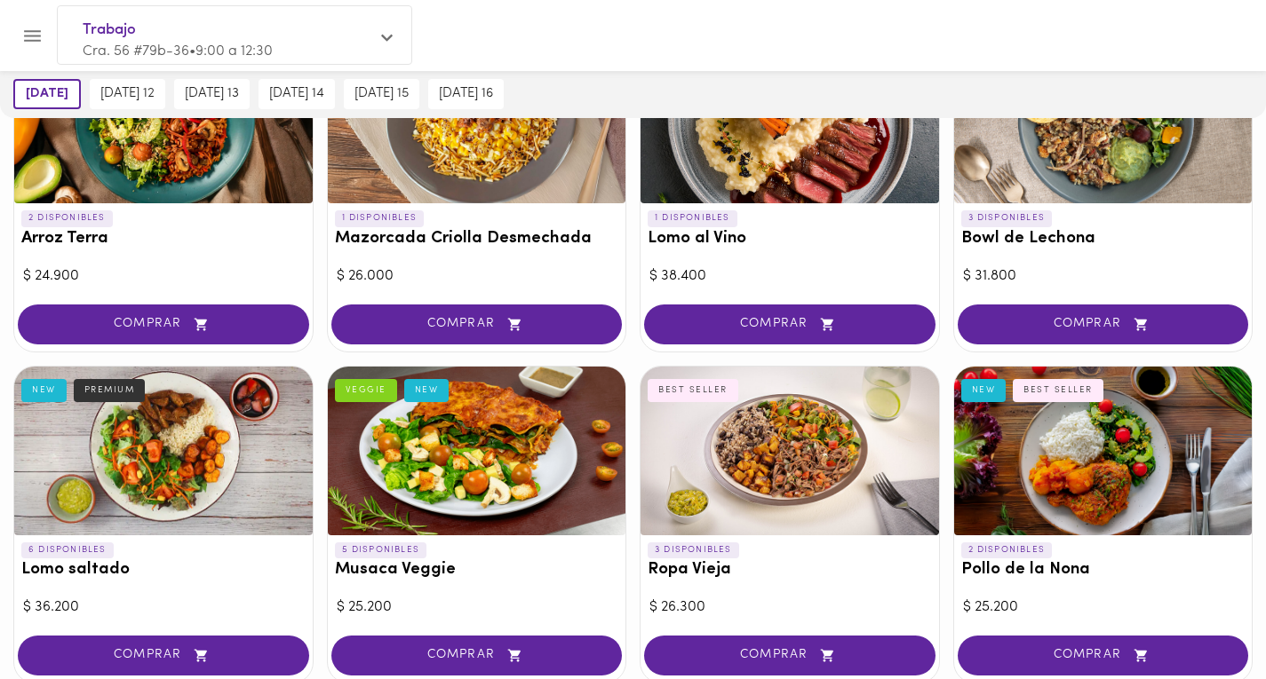
scroll to position [263, 0]
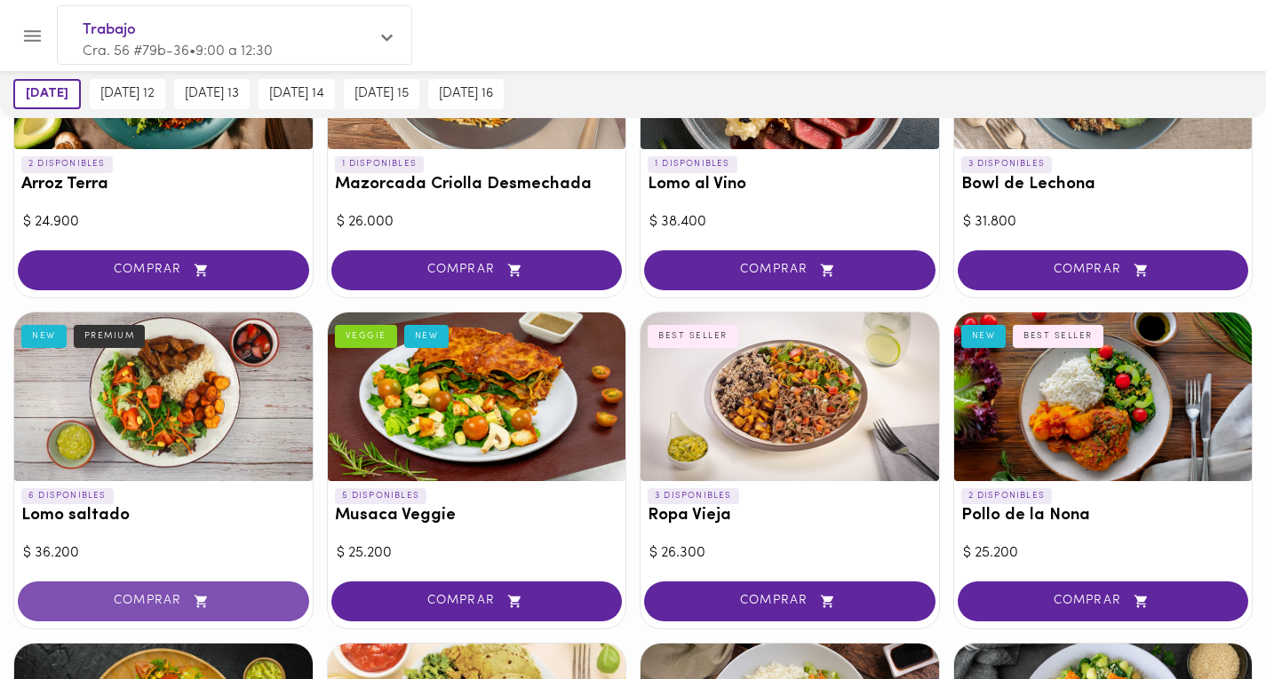
click at [226, 592] on button "COMPRAR" at bounding box center [163, 602] width 291 height 40
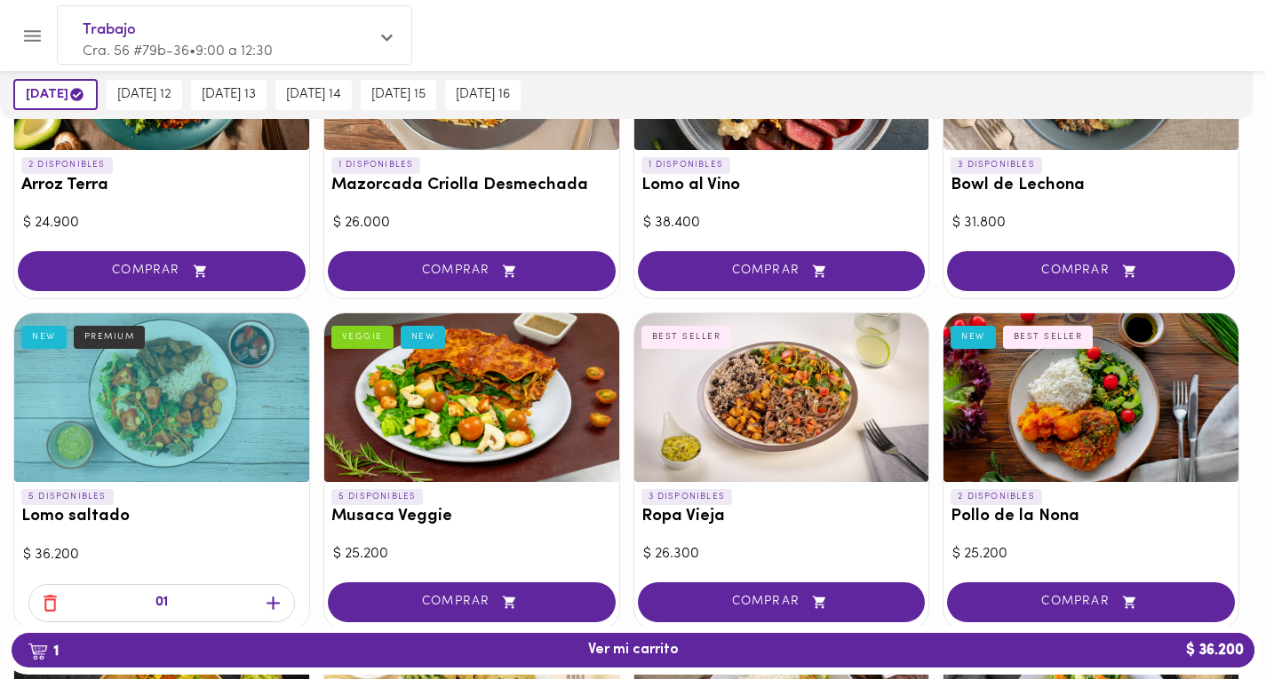
scroll to position [264, 0]
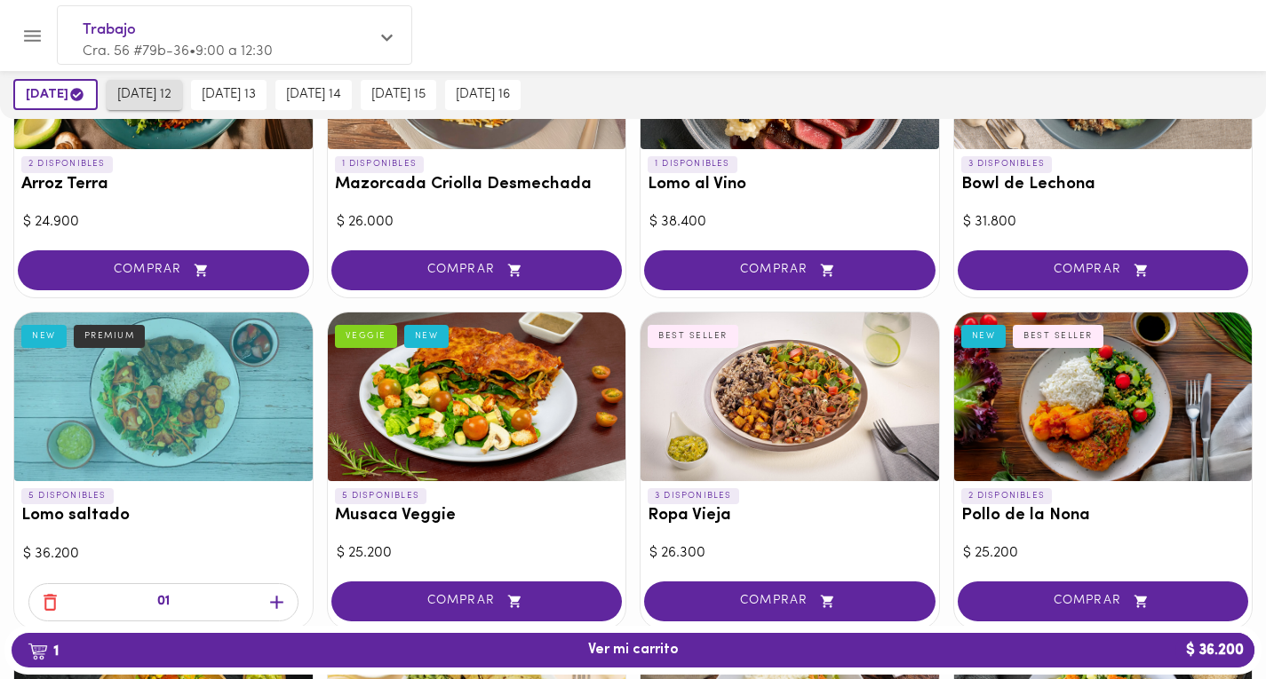
click at [170, 91] on span "[DATE] 12" at bounding box center [144, 95] width 54 height 16
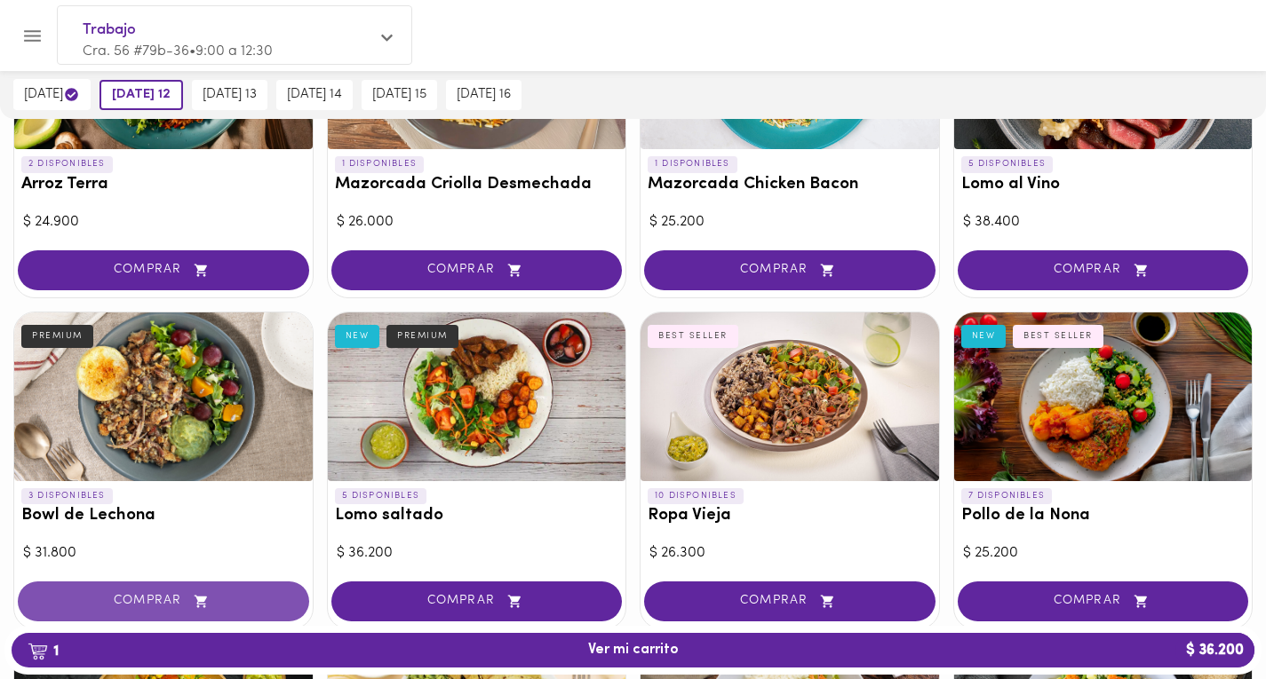
click at [202, 605] on icon "button" at bounding box center [201, 601] width 22 height 15
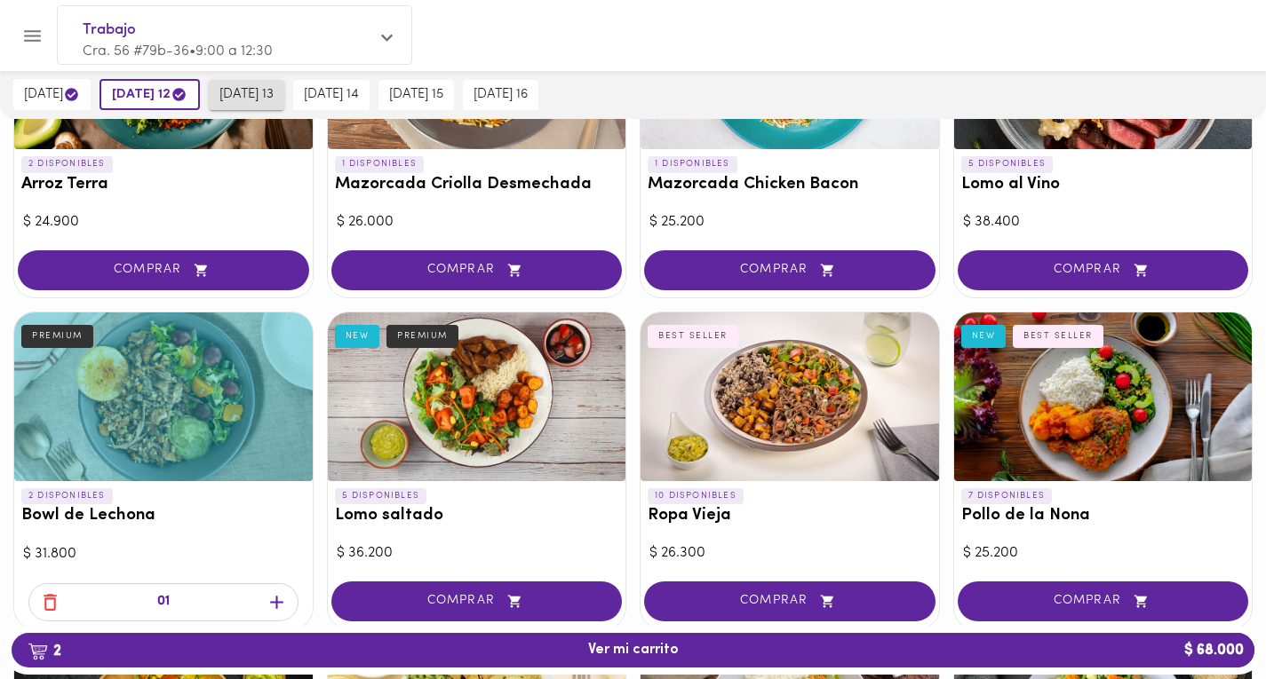
click at [282, 107] on button "[DATE] 13" at bounding box center [246, 95] width 75 height 30
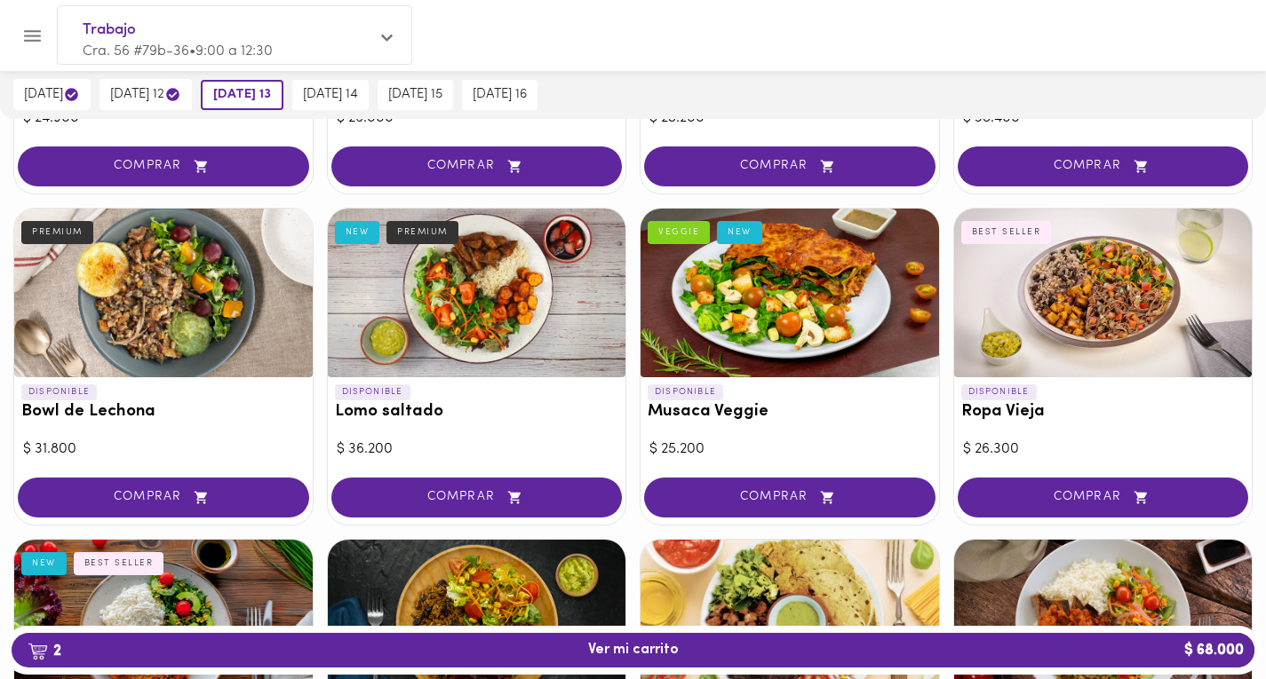
scroll to position [369, 0]
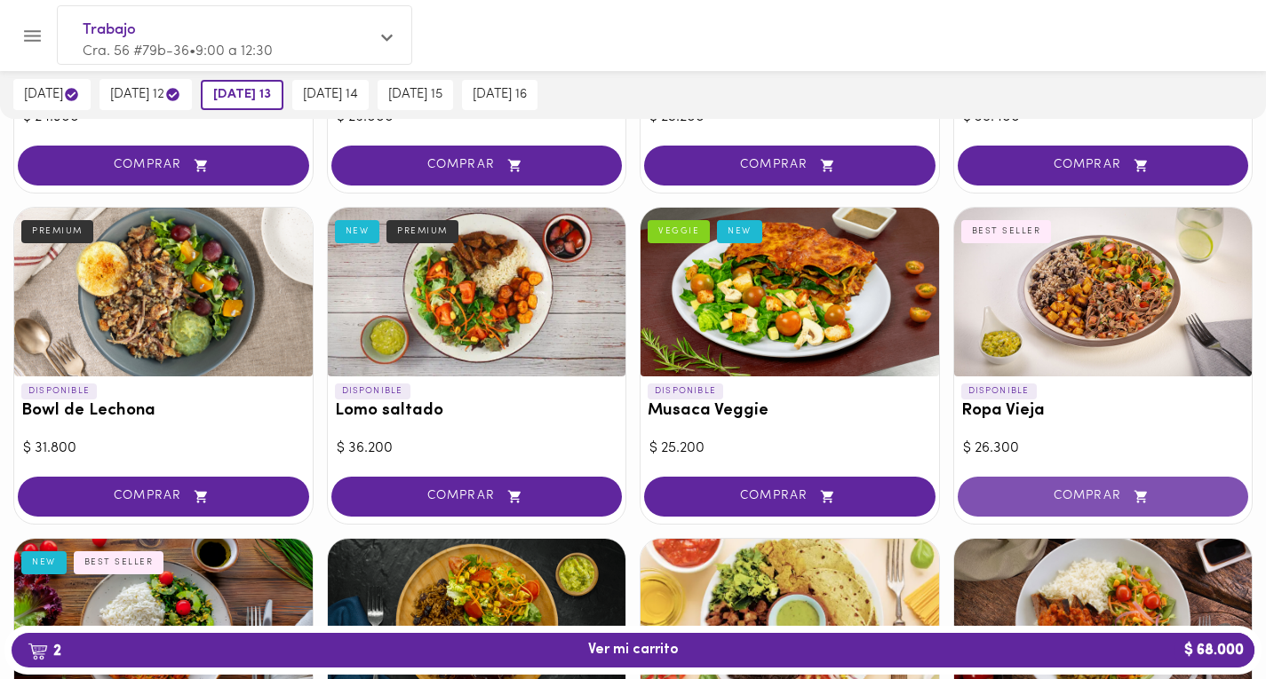
click at [1043, 483] on button "COMPRAR" at bounding box center [1102, 497] width 291 height 40
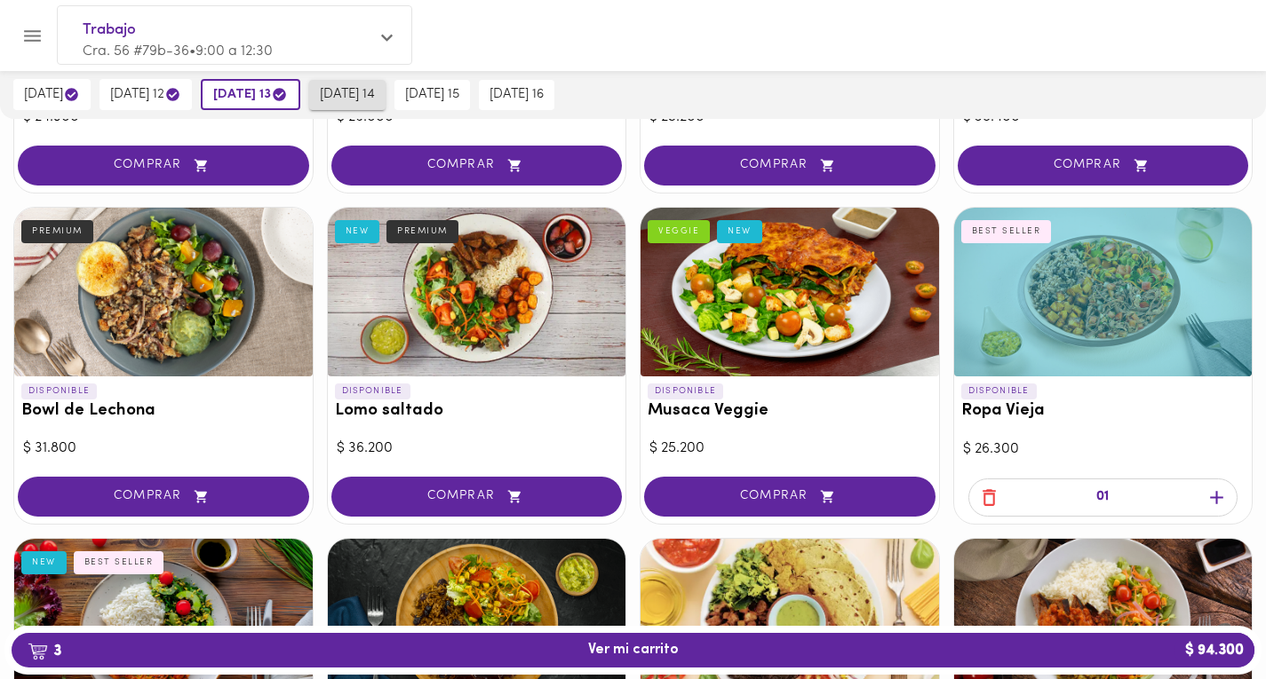
click at [375, 99] on span "[DATE] 14" at bounding box center [347, 95] width 55 height 16
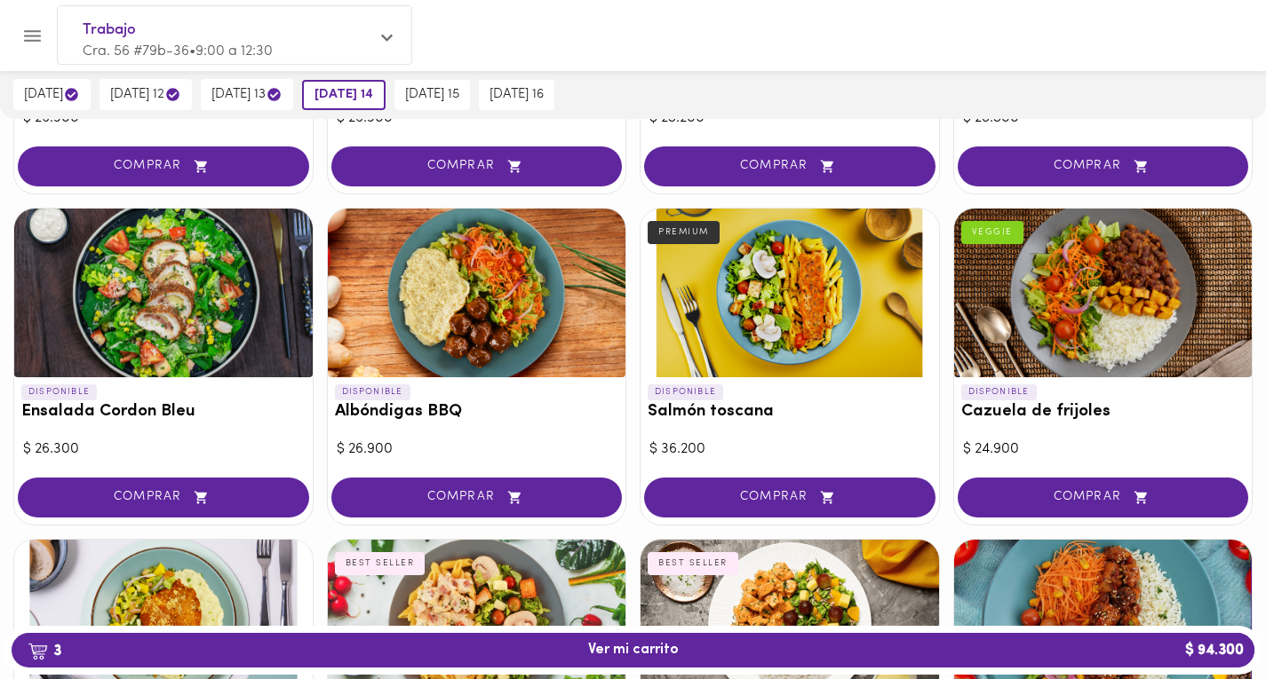
scroll to position [1362, 0]
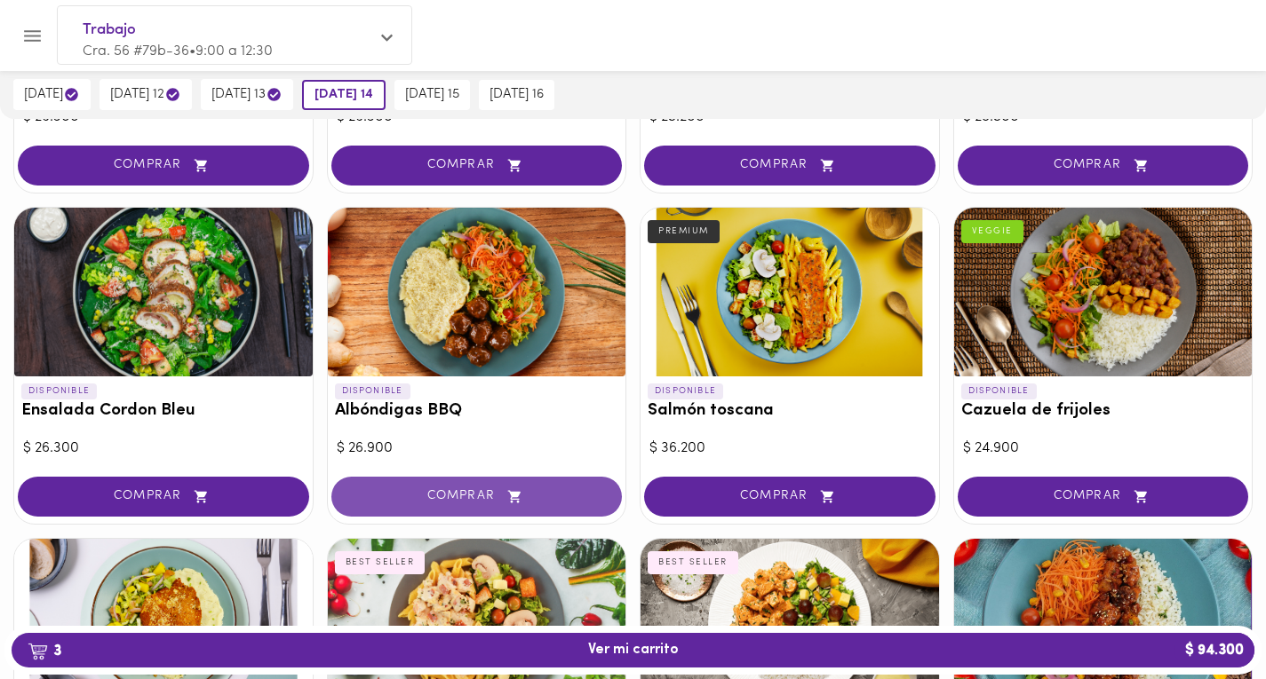
click at [485, 496] on span "COMPRAR" at bounding box center [476, 496] width 247 height 15
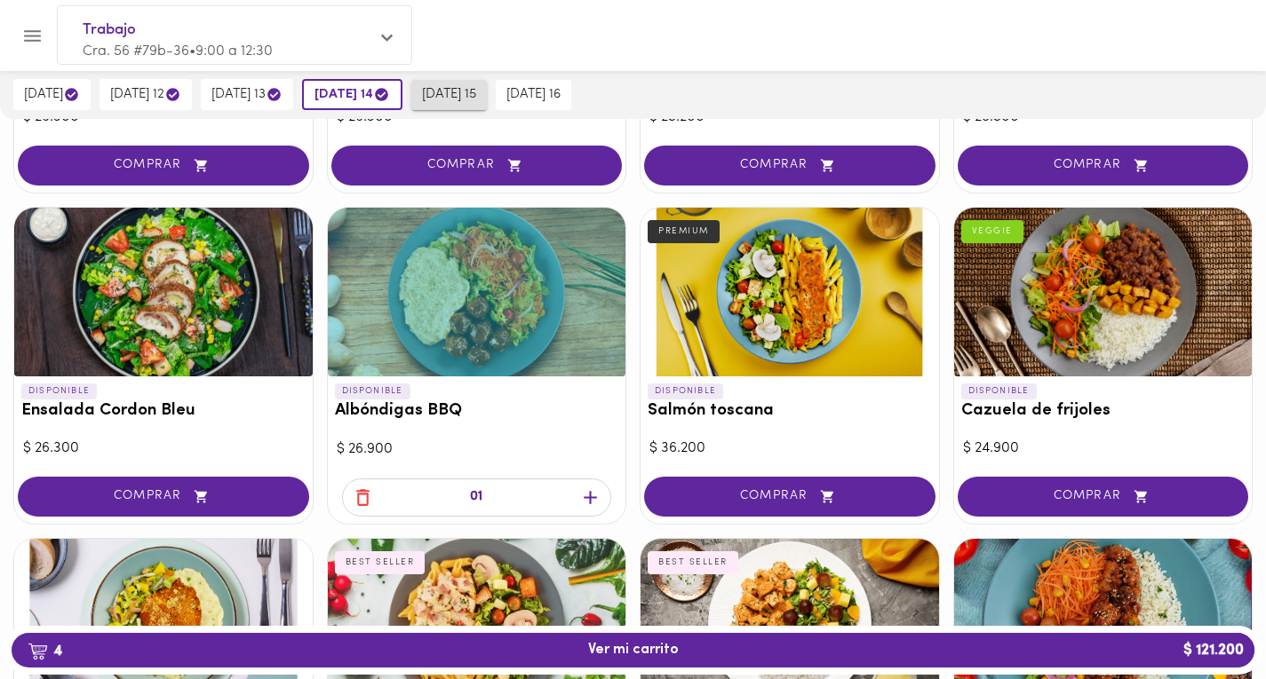
click at [483, 84] on button "[DATE] 15" at bounding box center [448, 95] width 75 height 30
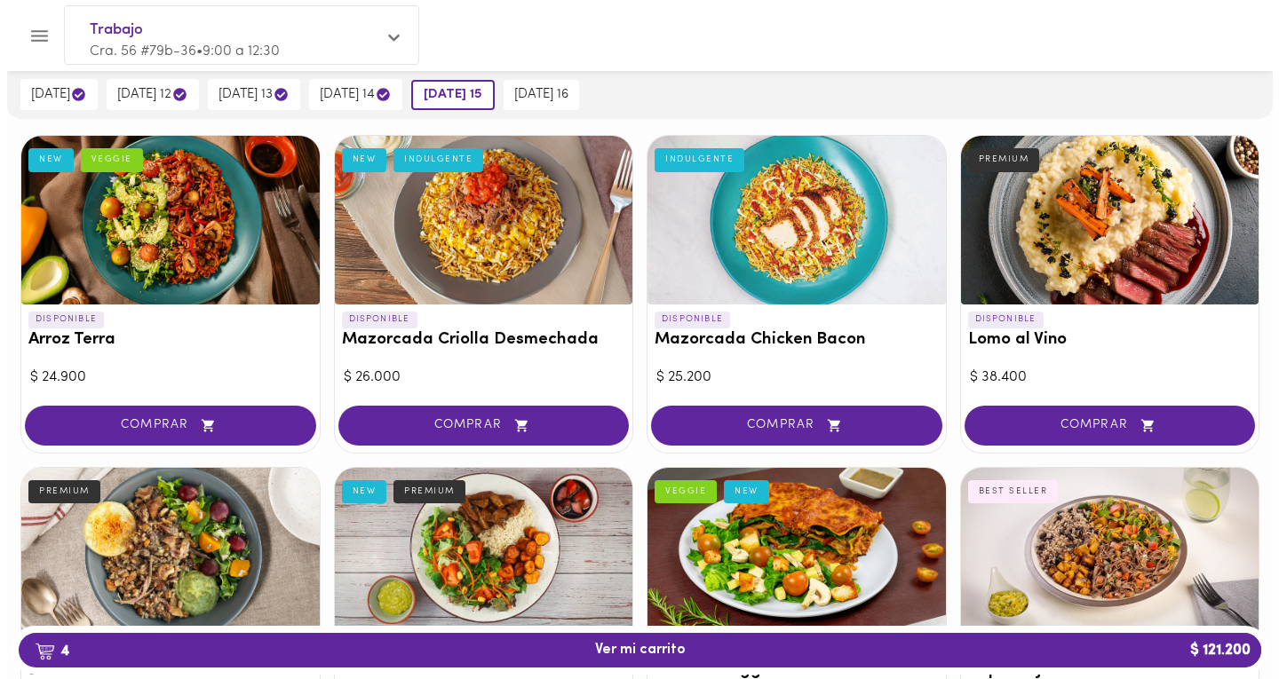
scroll to position [109, 0]
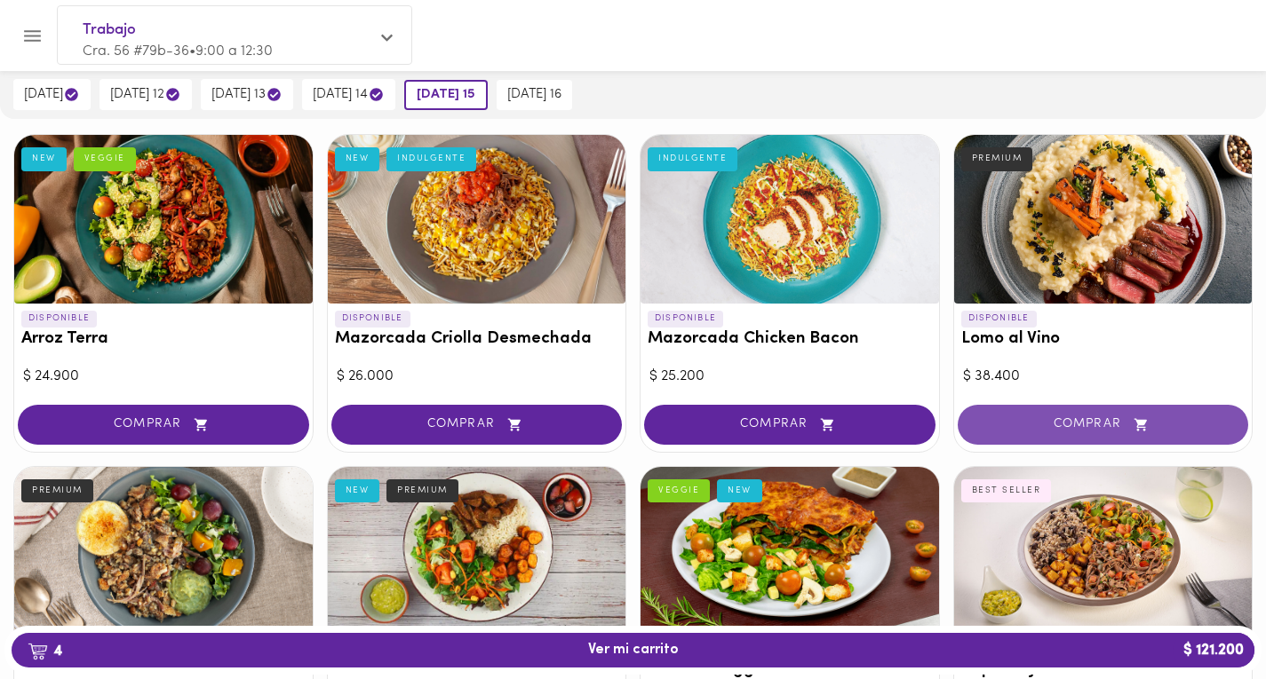
click at [1156, 422] on span "COMPRAR" at bounding box center [1103, 424] width 247 height 15
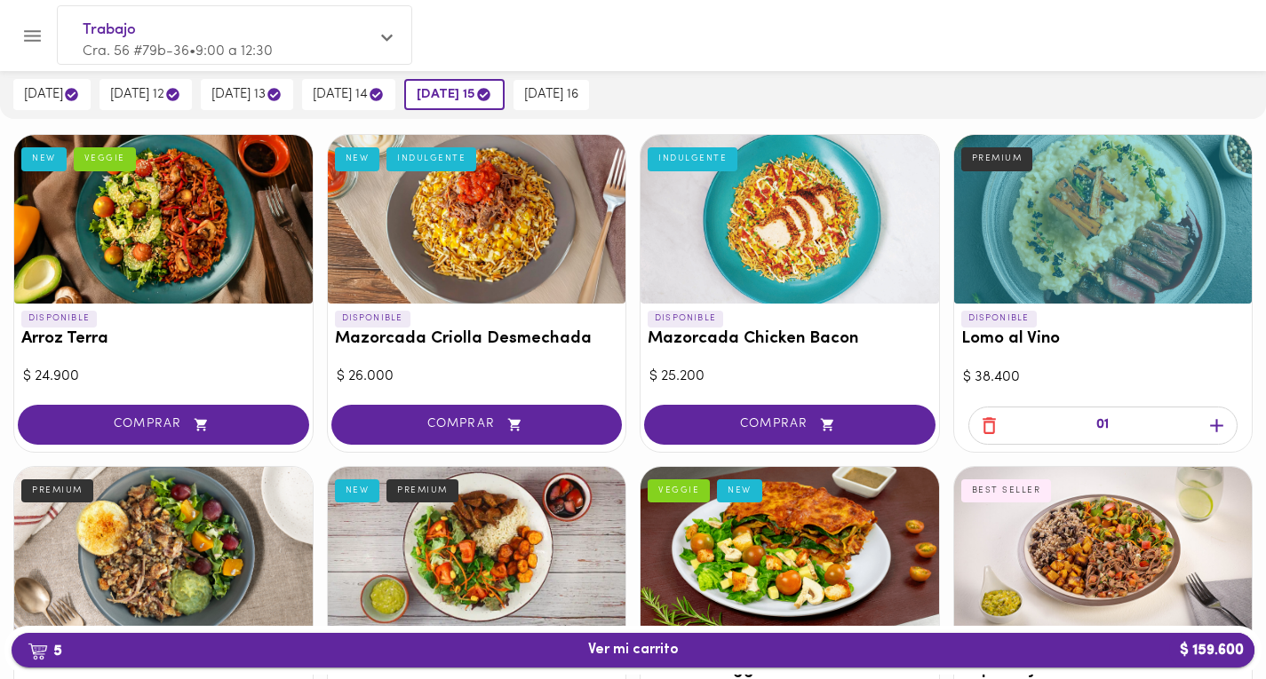
click at [773, 647] on span "5 Ver mi carrito $ 159.600" at bounding box center [633, 650] width 1214 height 17
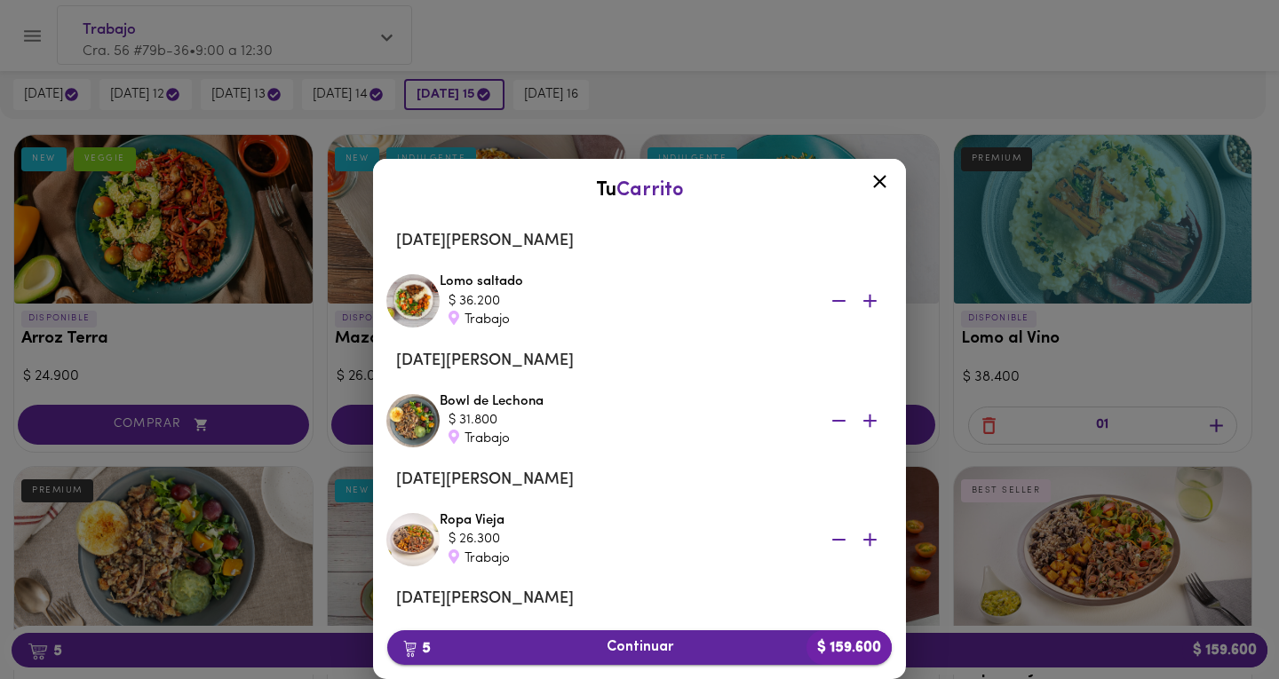
click at [724, 644] on span "5 Continuar $ 159.600" at bounding box center [639, 647] width 476 height 17
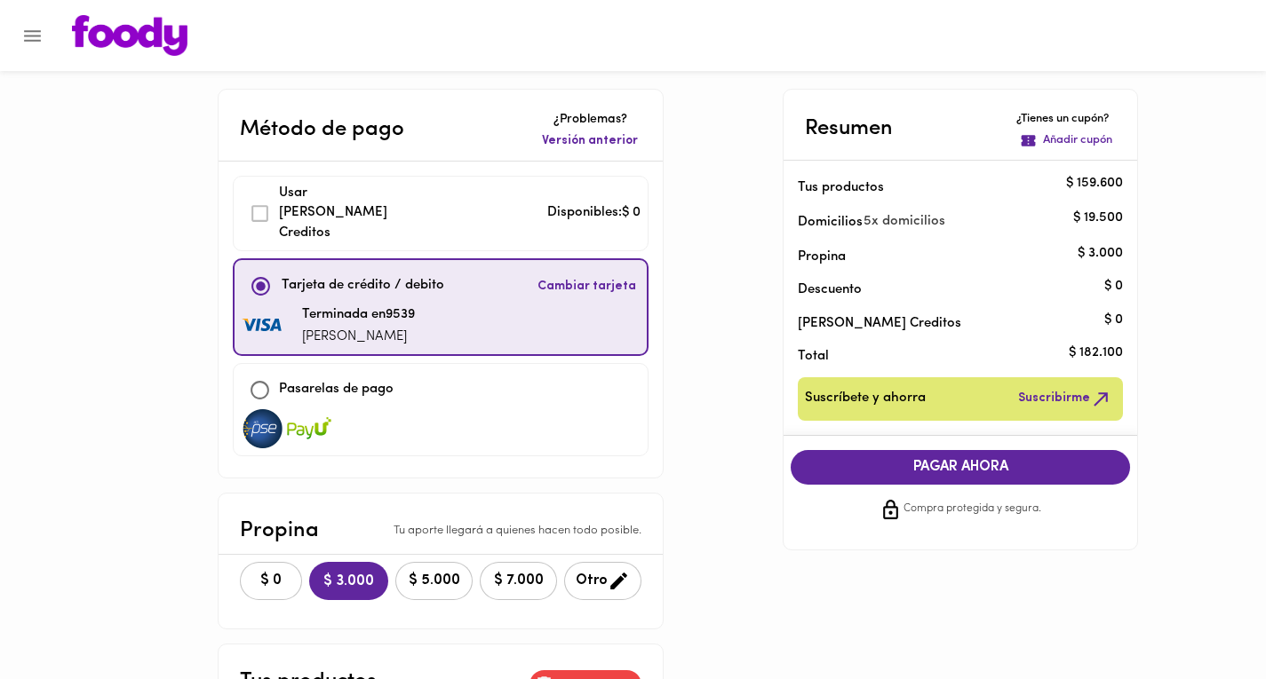
click at [258, 198] on div "Usar [PERSON_NAME] Creditos" at bounding box center [321, 214] width 160 height 60
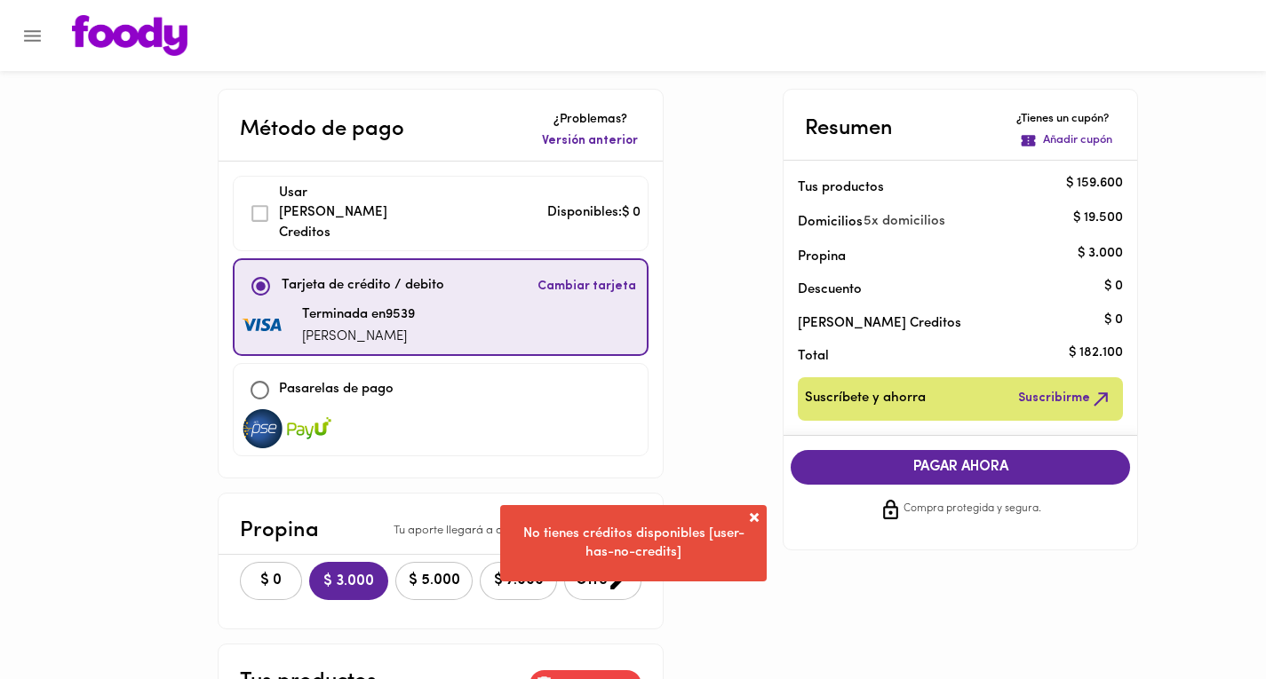
click at [748, 516] on span at bounding box center [754, 518] width 18 height 18
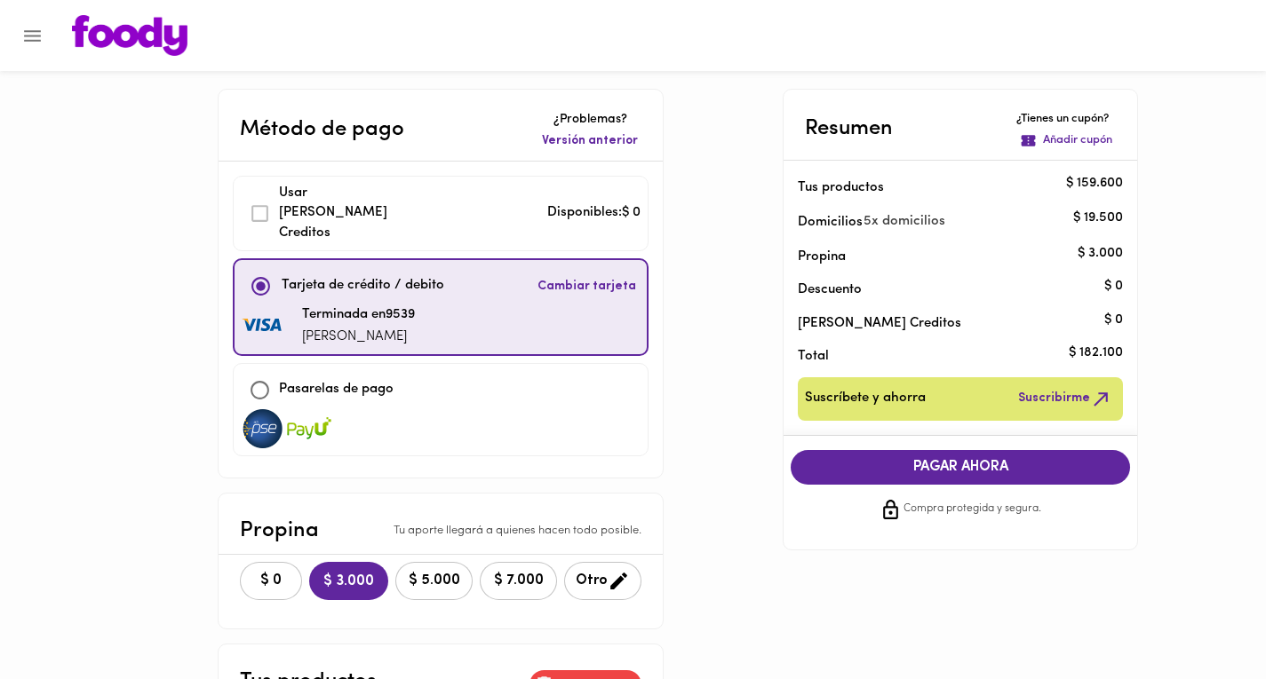
click at [256, 371] on input "checkbox" at bounding box center [260, 390] width 38 height 38
checkbox input "true"
checkbox input "false"
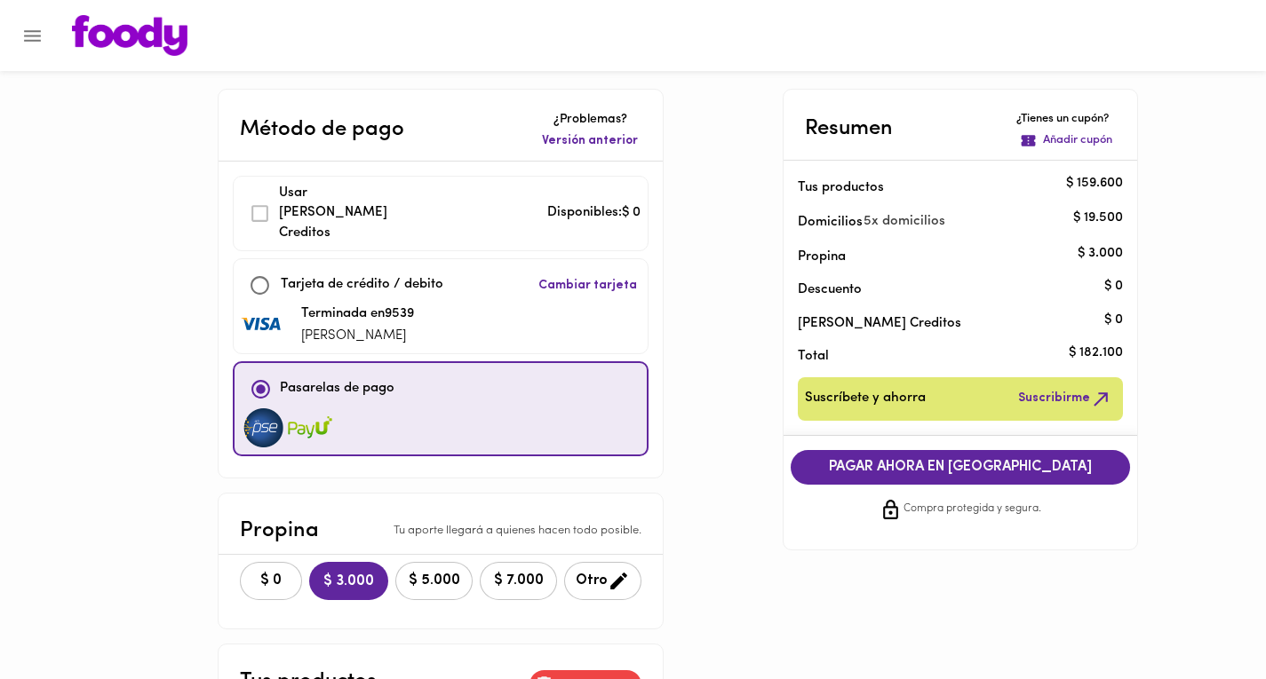
click at [888, 469] on span "PAGAR AHORA EN [GEOGRAPHIC_DATA]" at bounding box center [960, 467] width 304 height 17
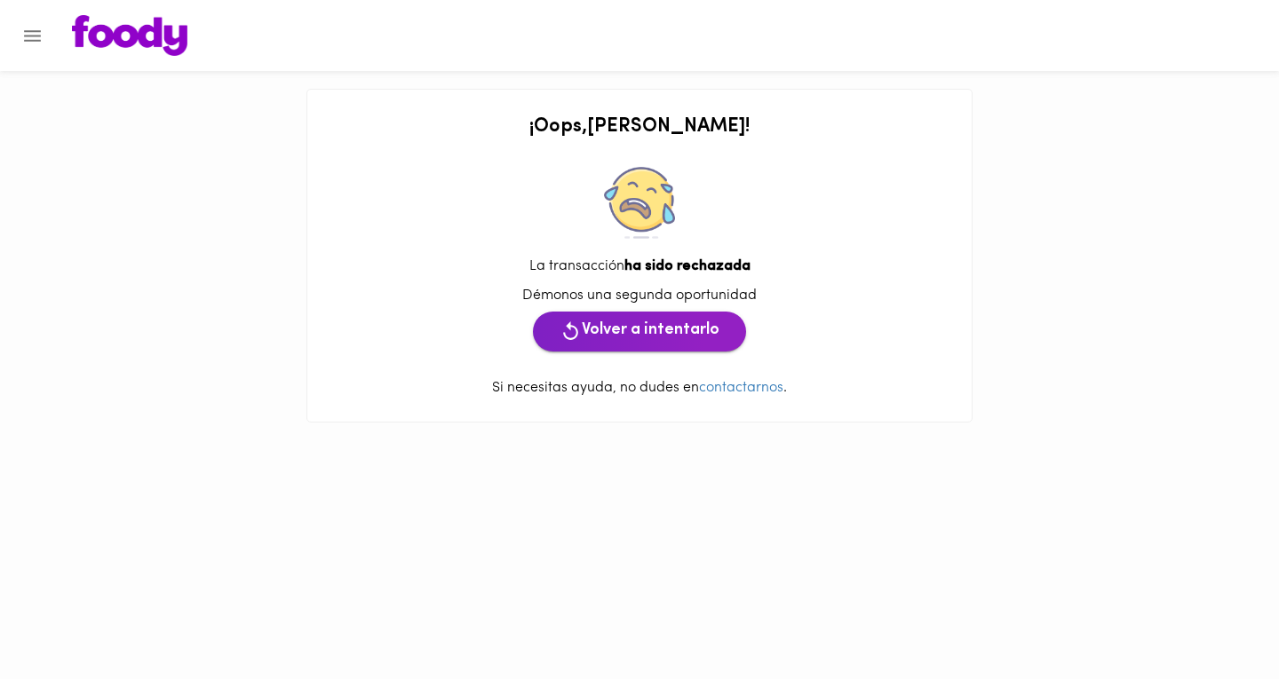
click at [629, 311] on div "Démonos una segunda oportunidad [PERSON_NAME] a intentarlo" at bounding box center [639, 319] width 629 height 66
click at [634, 330] on span "Volver a intentarlo" at bounding box center [640, 332] width 160 height 22
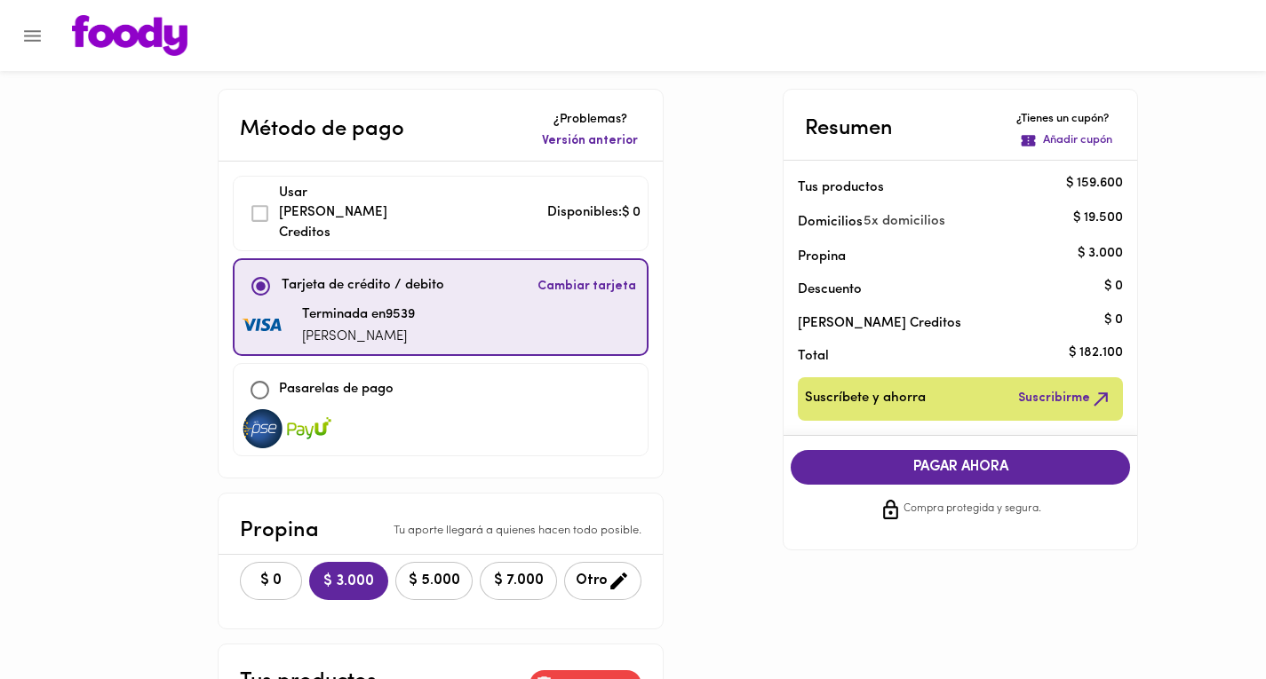
click at [245, 210] on div "Usar [PERSON_NAME] Creditos" at bounding box center [321, 214] width 160 height 60
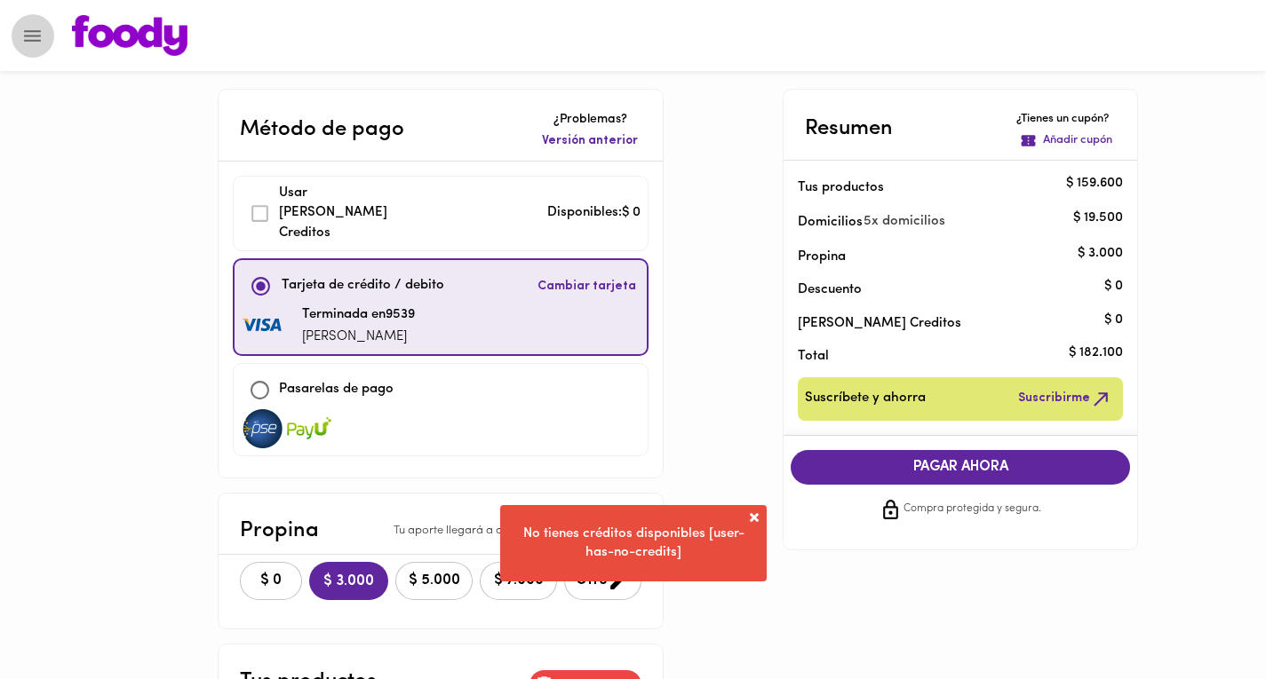
click at [36, 42] on icon "Menu" at bounding box center [32, 36] width 22 height 22
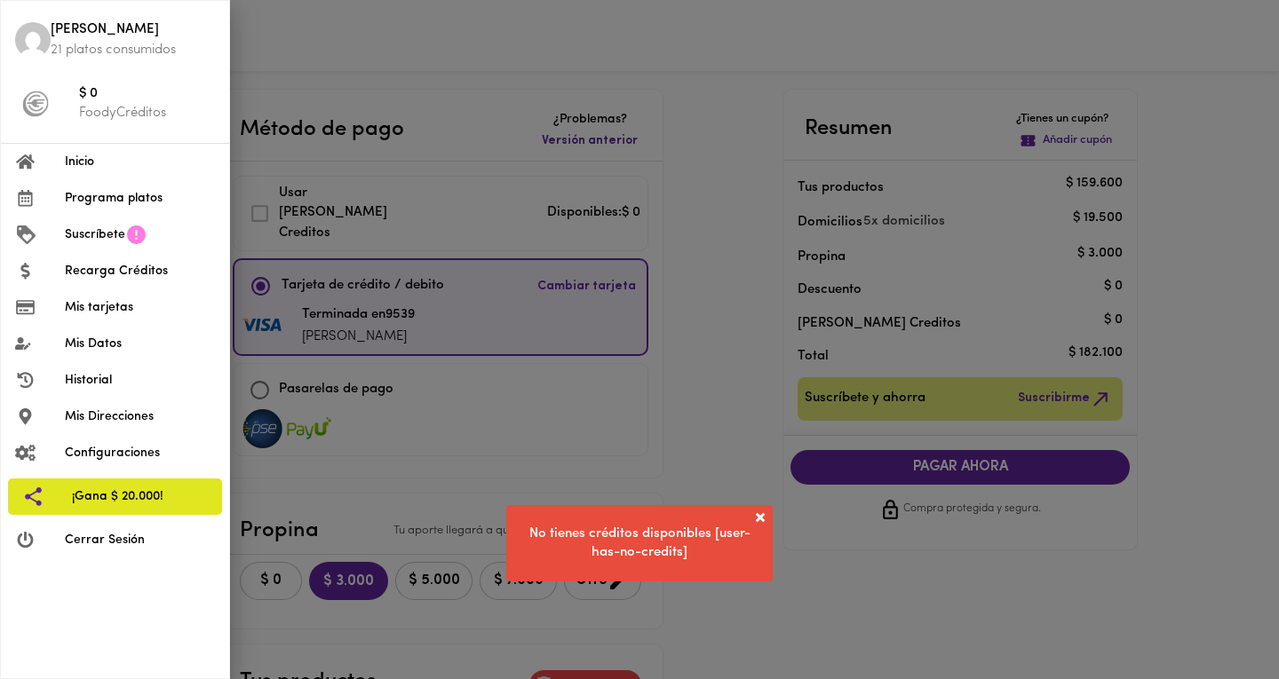
click at [112, 266] on span "Recarga Créditos" at bounding box center [140, 271] width 150 height 19
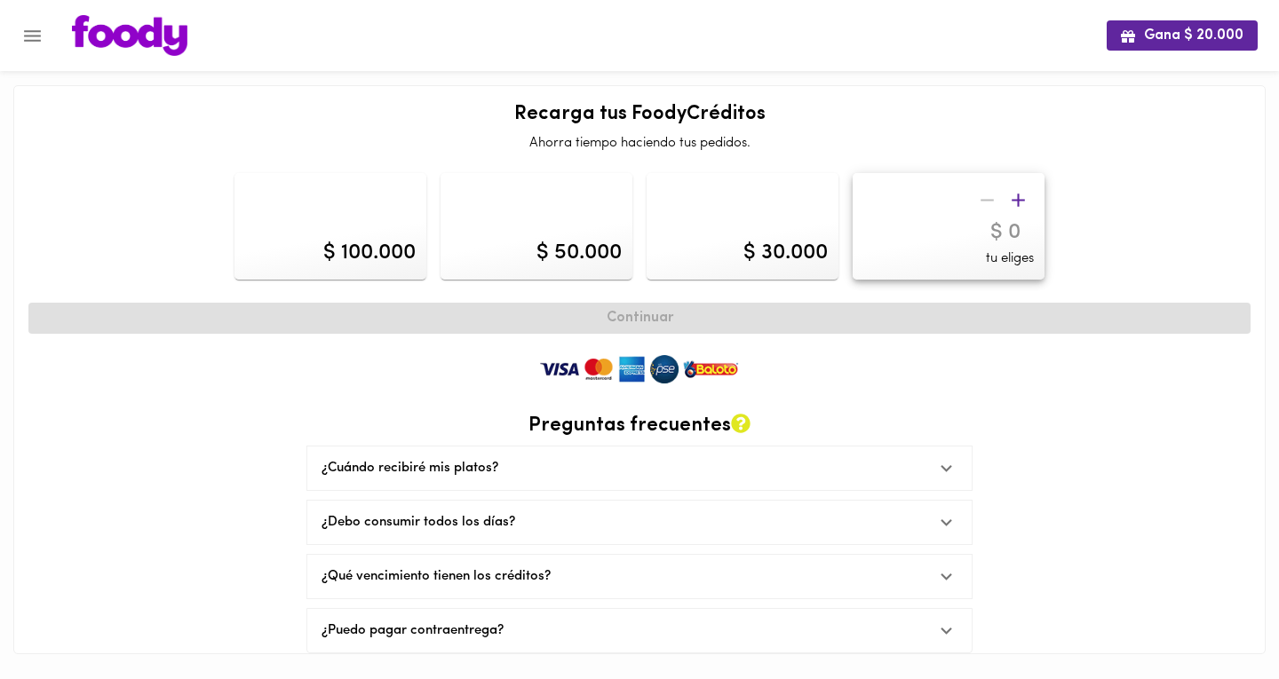
click at [518, 217] on div "$ 50.000" at bounding box center [537, 226] width 192 height 107
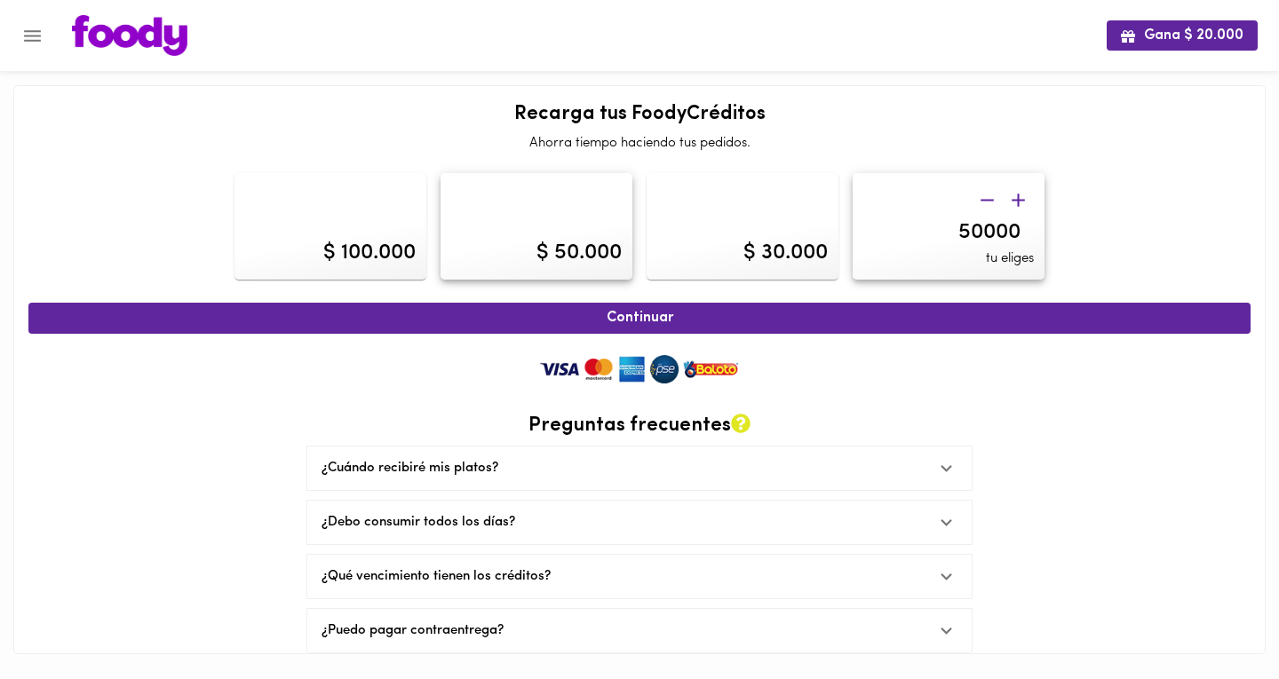
click at [1020, 203] on icon "button" at bounding box center [1018, 200] width 22 height 22
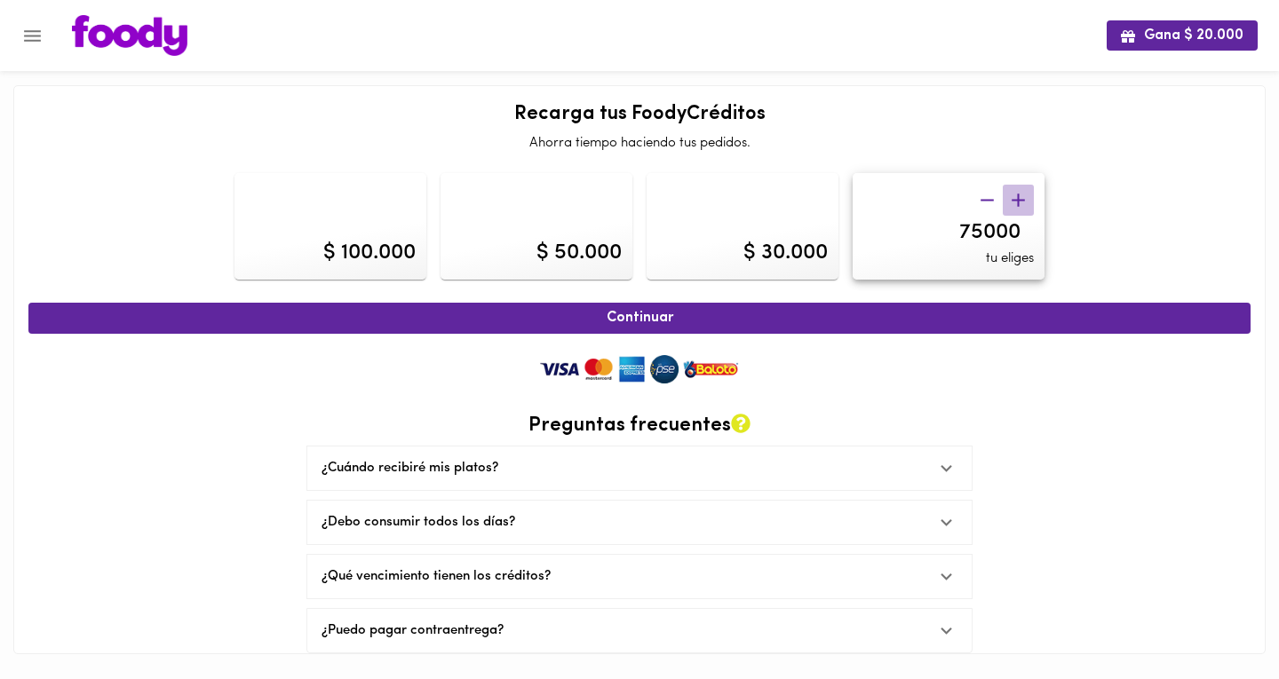
click at [1020, 203] on icon "button" at bounding box center [1018, 200] width 22 height 22
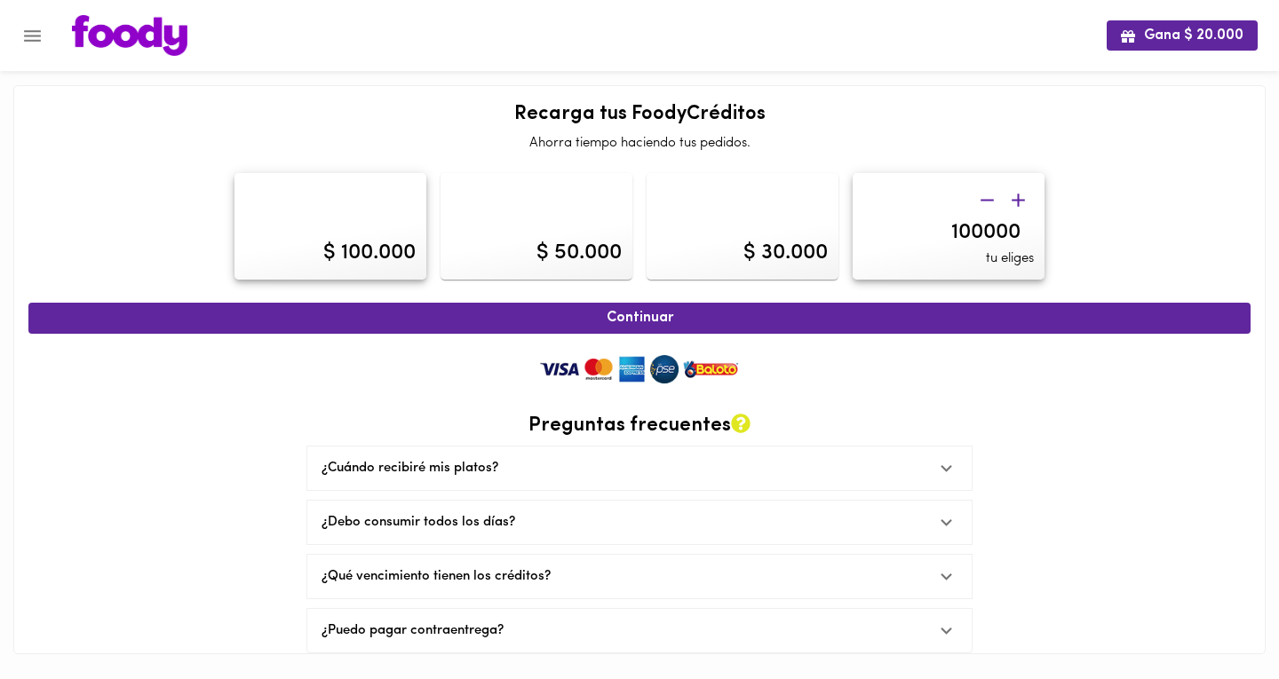
click at [1020, 203] on icon "button" at bounding box center [1018, 200] width 22 height 22
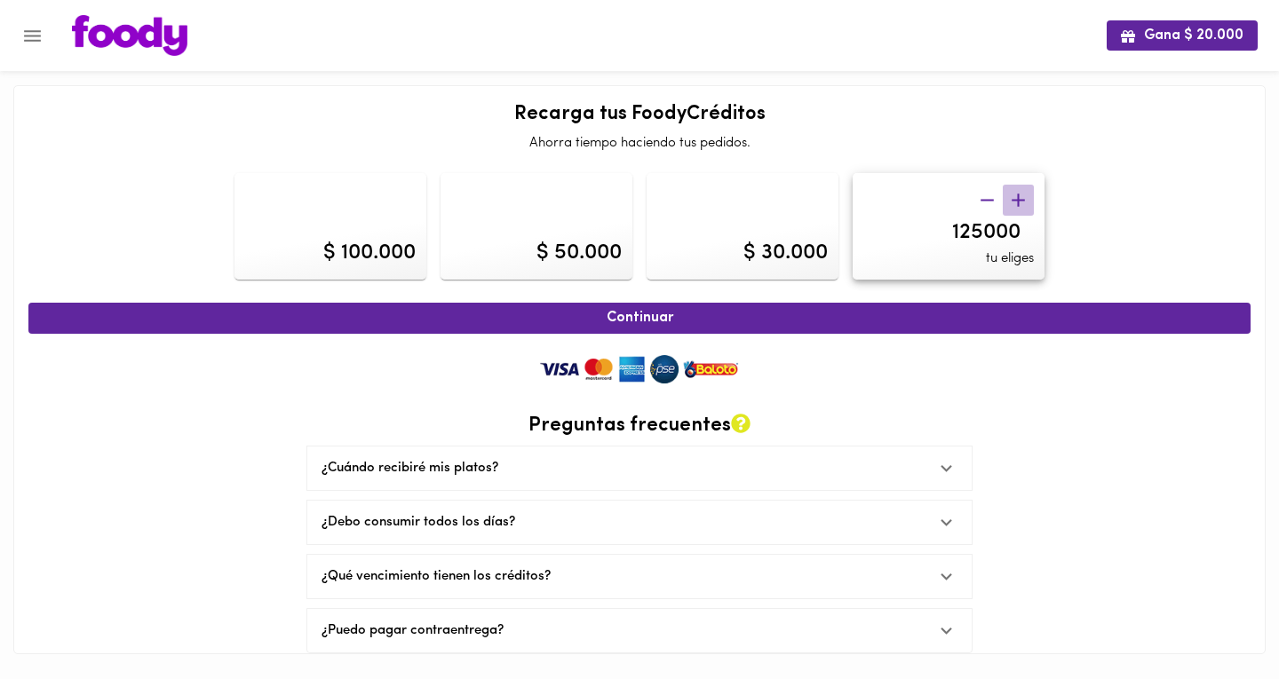
click at [1020, 203] on icon "button" at bounding box center [1018, 200] width 22 height 22
type input "140000"
click at [921, 220] on input "140000" at bounding box center [948, 233] width 171 height 26
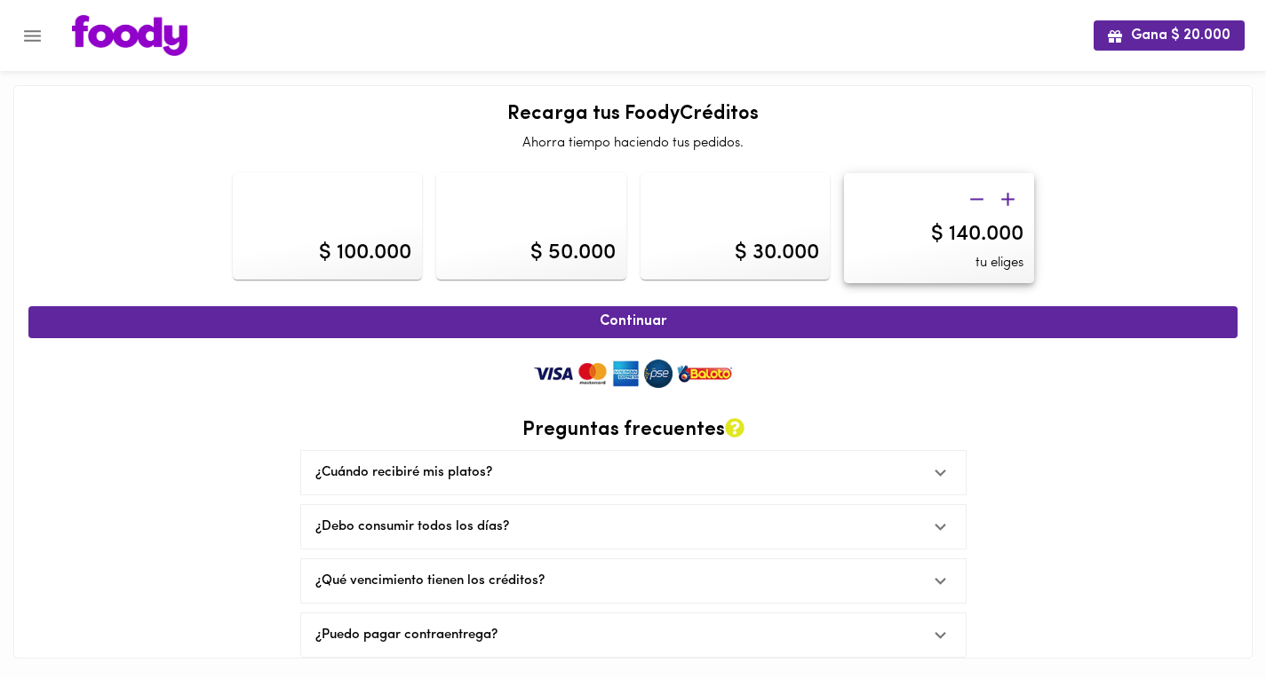
click at [1149, 415] on div "Continuar Preguntas frecuentes ¿Cuándo recibiré mis platos? Tus platos serán en…" at bounding box center [632, 478] width 1209 height 361
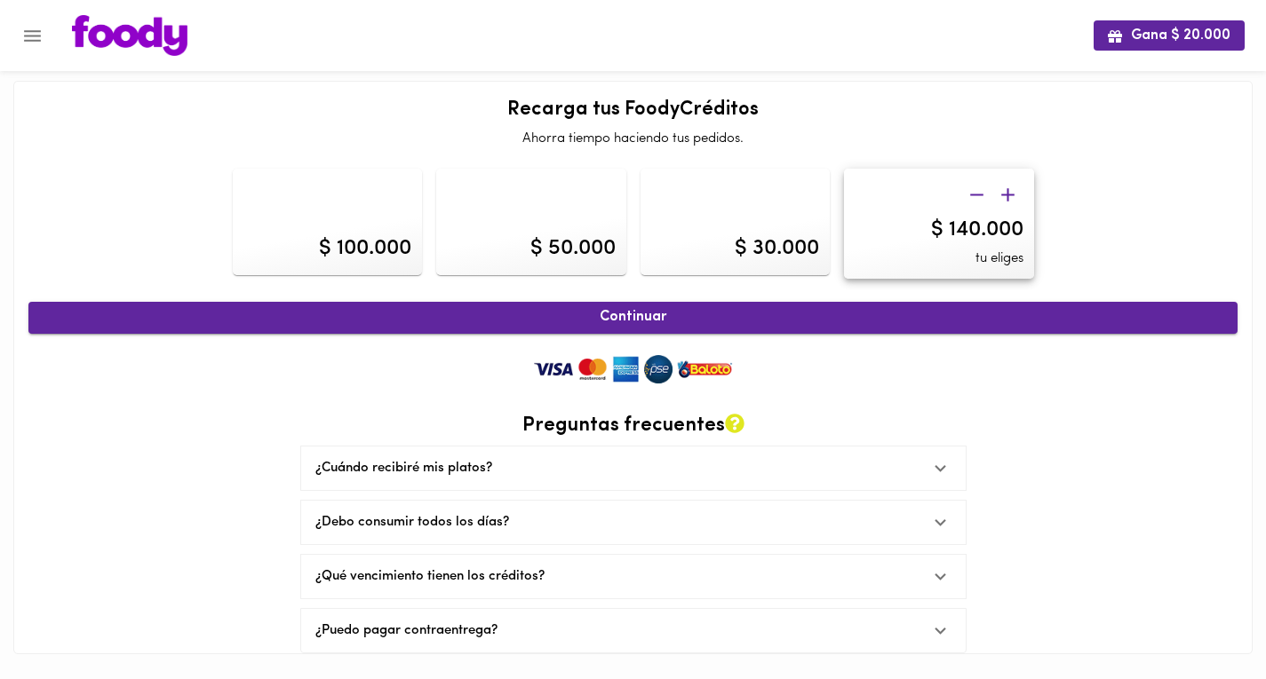
click at [730, 314] on span "Continuar" at bounding box center [633, 317] width 1170 height 17
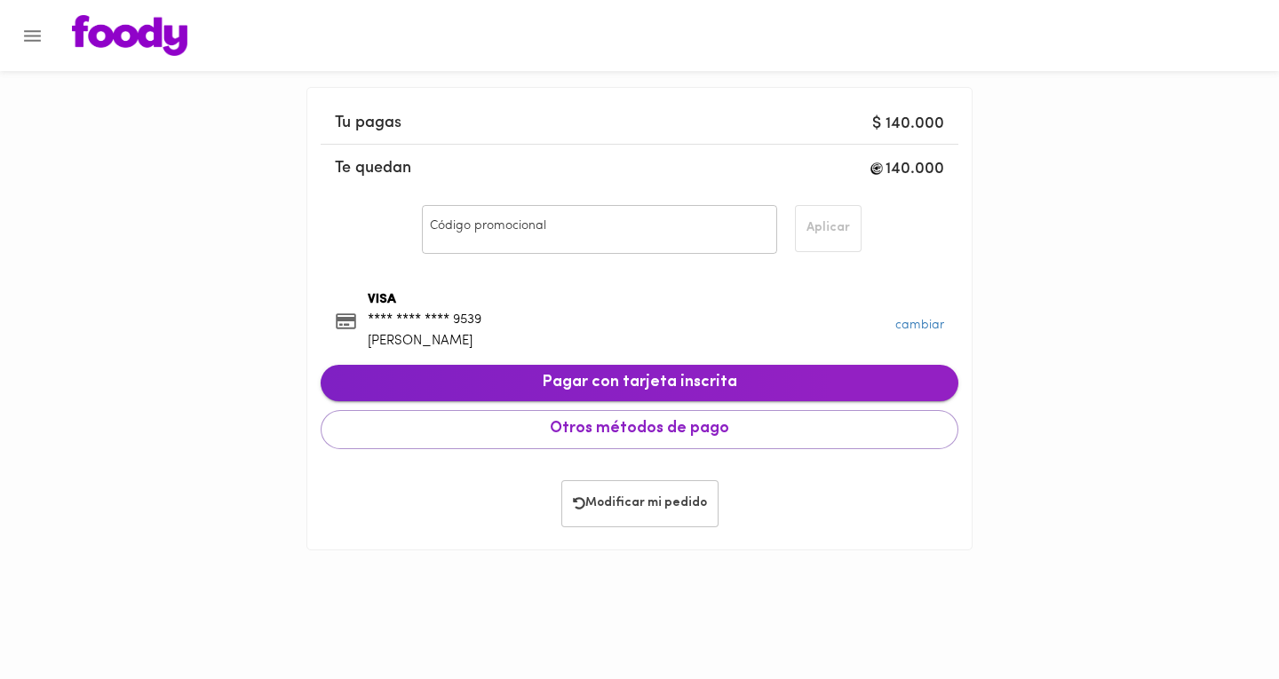
drag, startPoint x: 694, startPoint y: 383, endPoint x: 628, endPoint y: 372, distance: 66.6
click at [628, 374] on span "Pagar con tarjeta inscrita" at bounding box center [639, 384] width 609 height 20
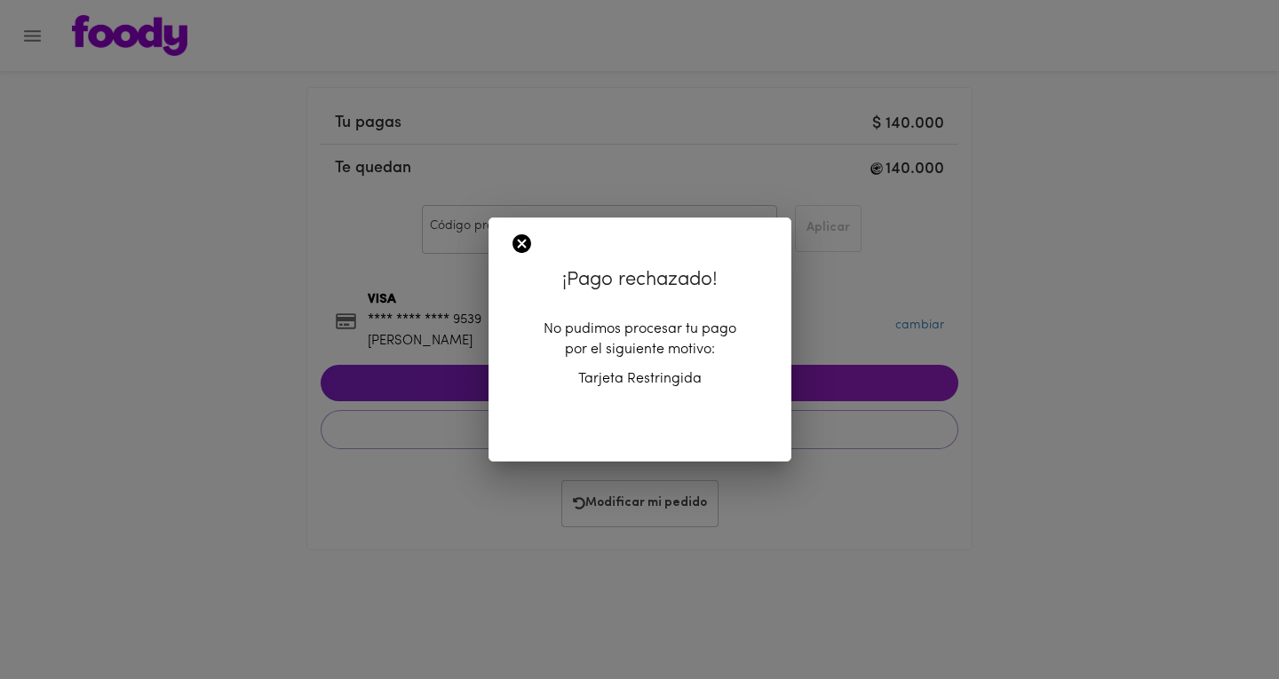
click at [520, 250] on icon at bounding box center [521, 243] width 19 height 19
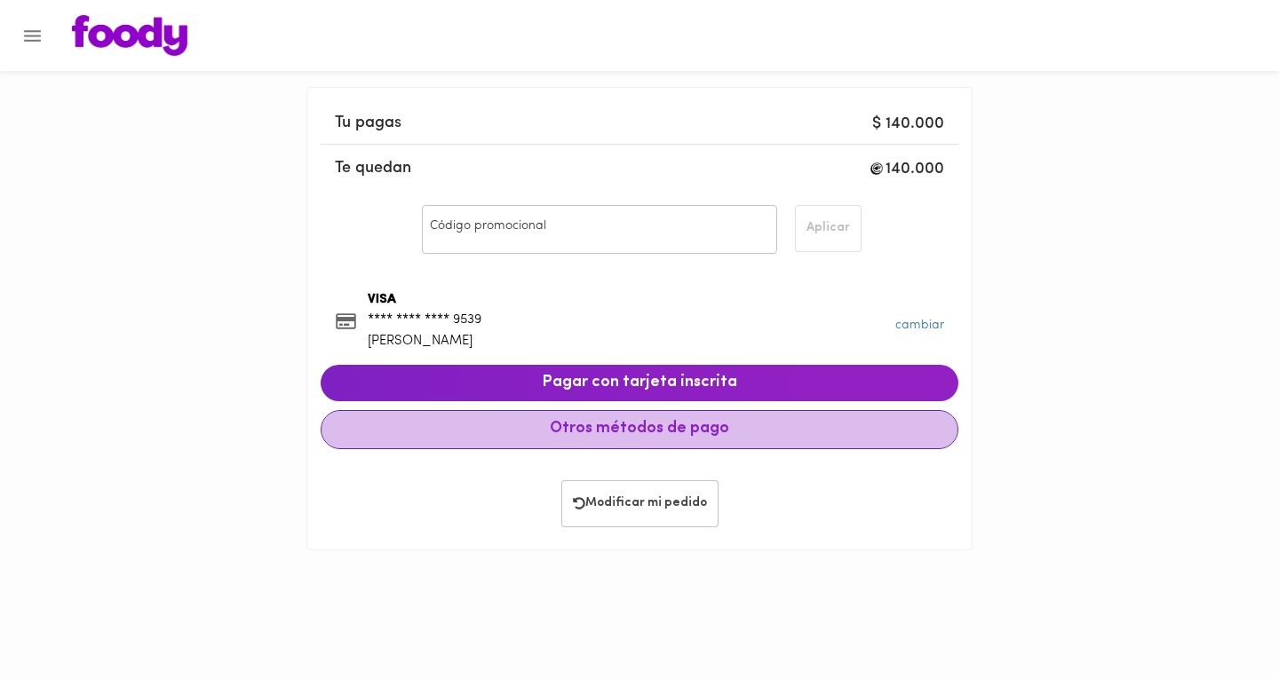
click at [666, 413] on button "Otros métodos de pago" at bounding box center [640, 429] width 638 height 39
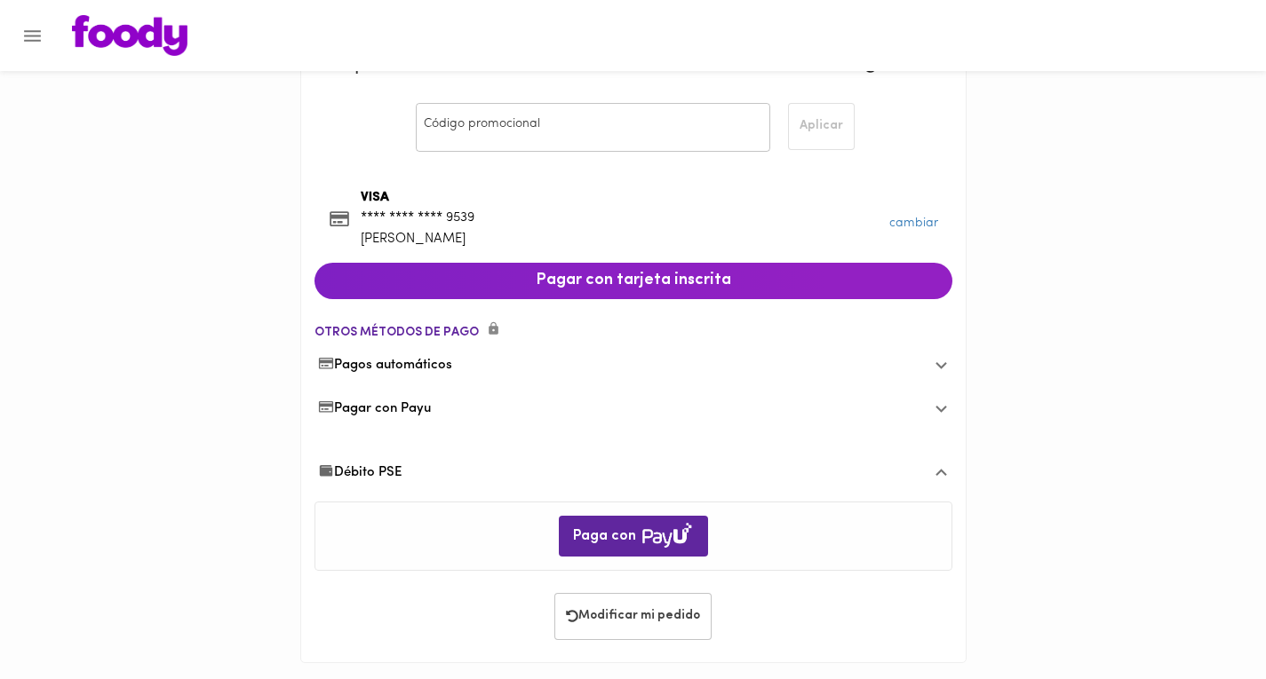
scroll to position [110, 0]
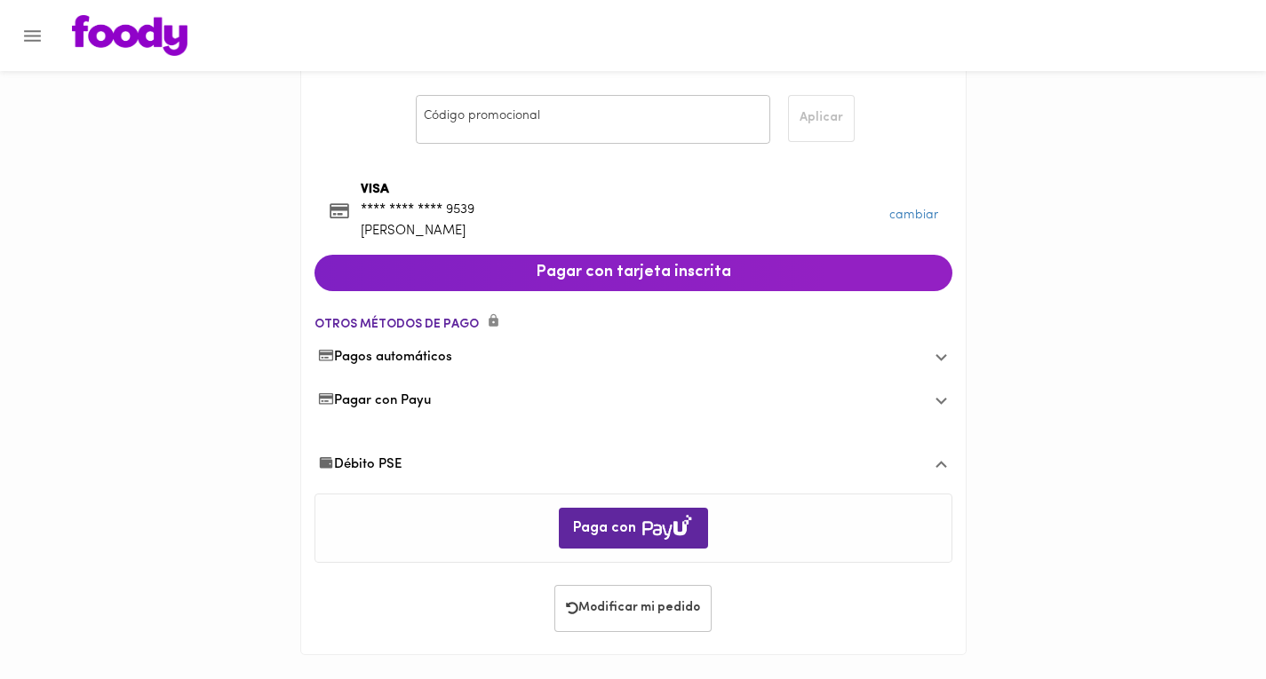
click at [539, 399] on div "Pagar con Payu" at bounding box center [618, 401] width 601 height 19
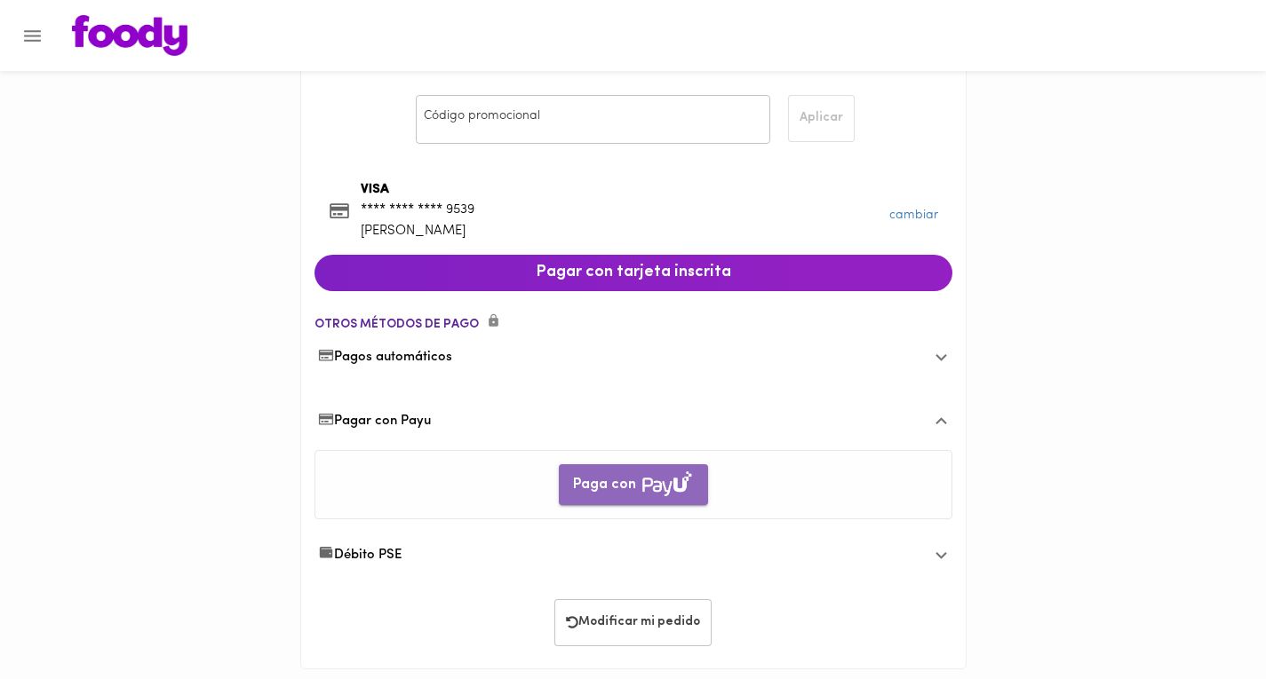
click at [622, 475] on span "Paga con" at bounding box center [633, 486] width 121 height 28
